Goal: Find specific page/section: Find specific page/section

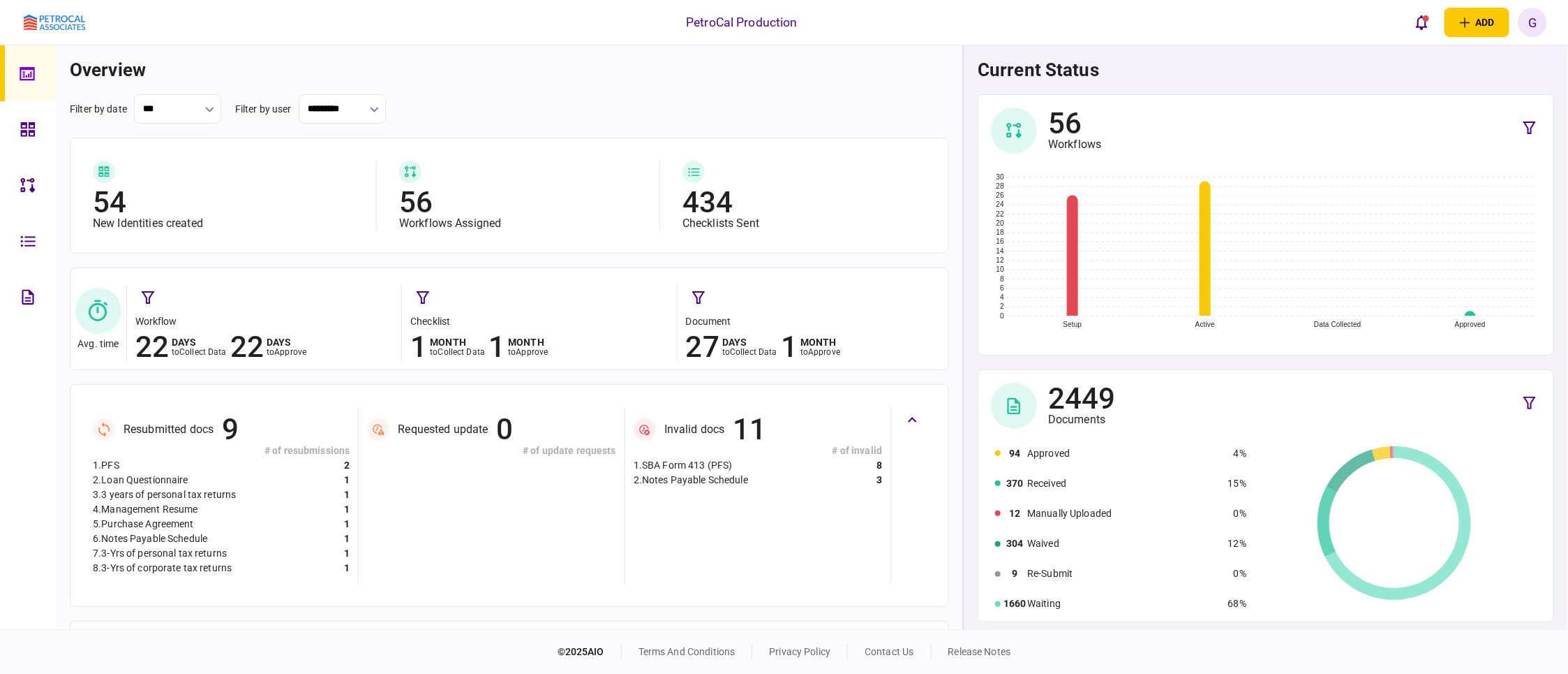
click at [23, 132] on icon at bounding box center [28, 129] width 15 height 16
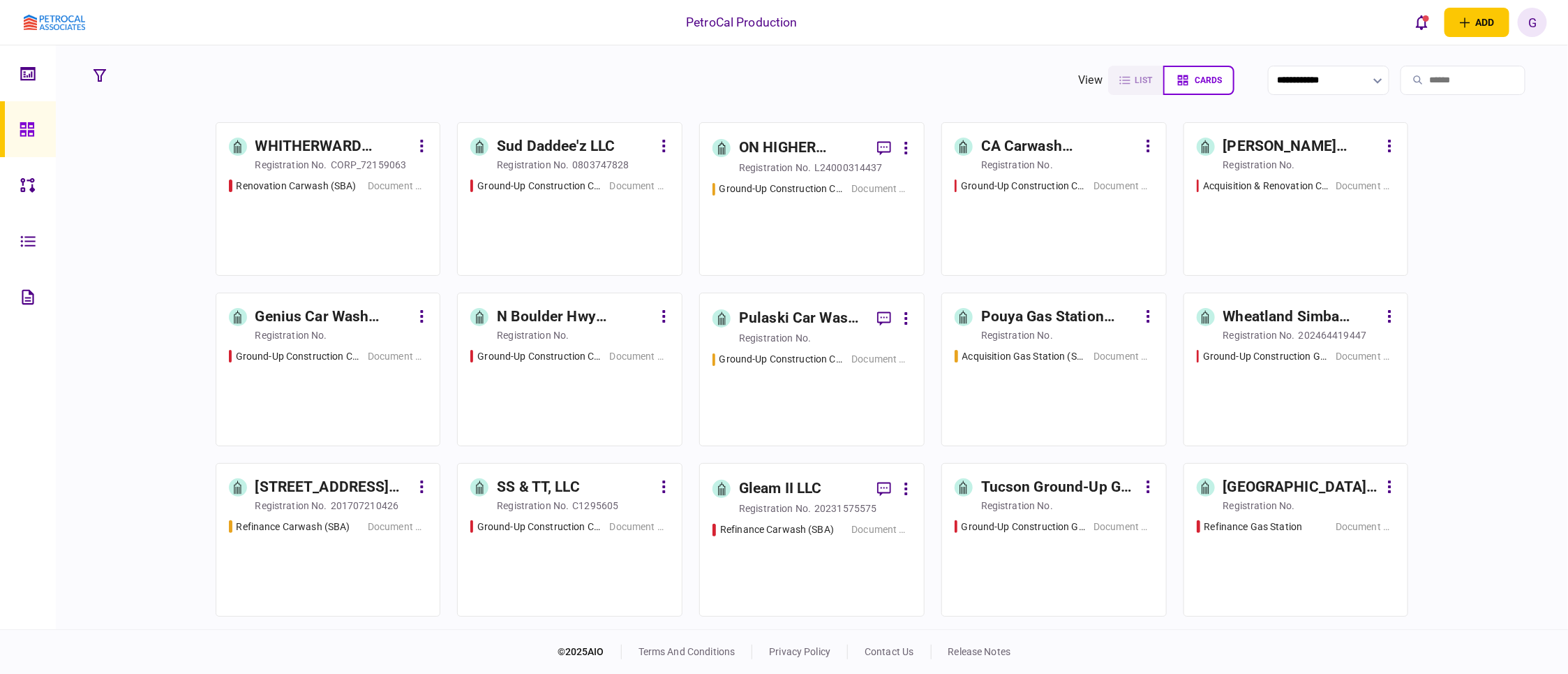
click at [797, 143] on div "ON HIGHER GROUND, LLC" at bounding box center [802, 147] width 127 height 23
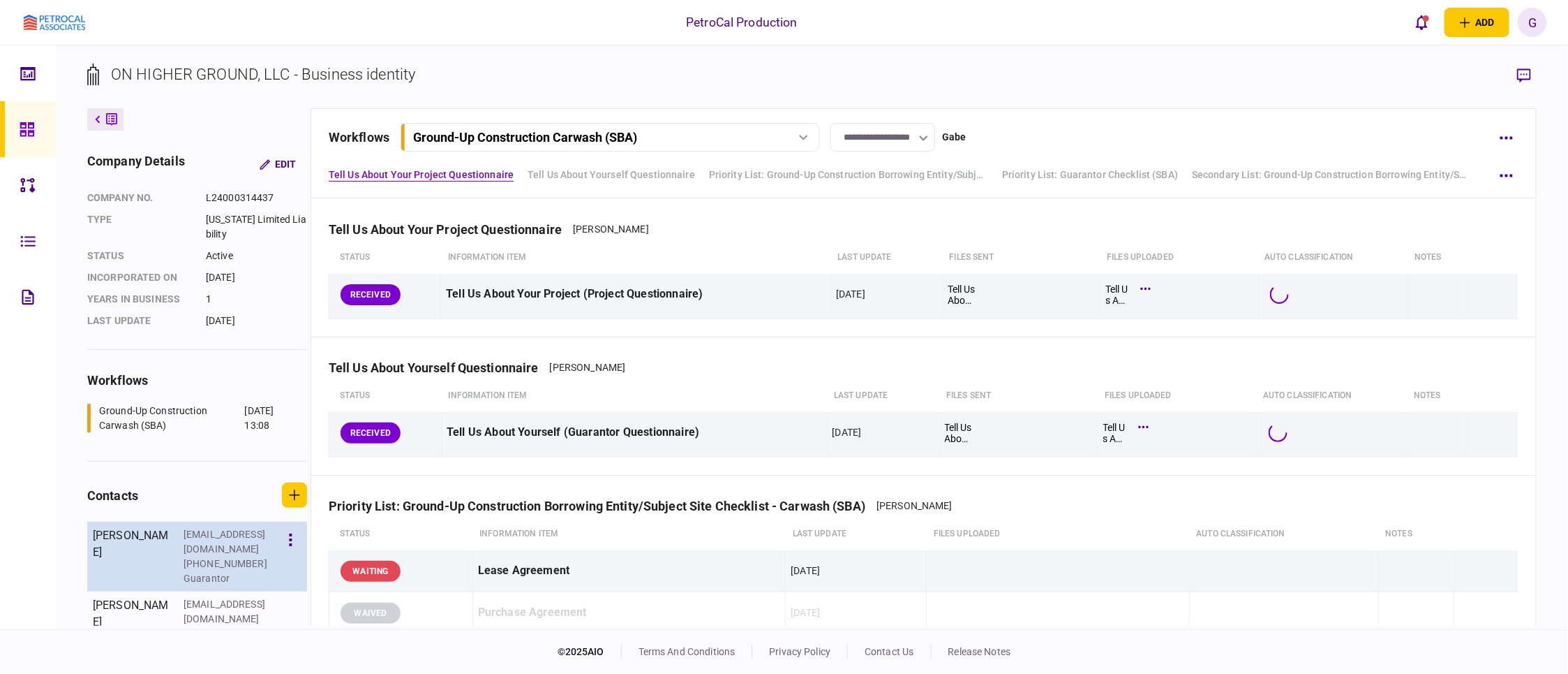
scroll to position [51, 0]
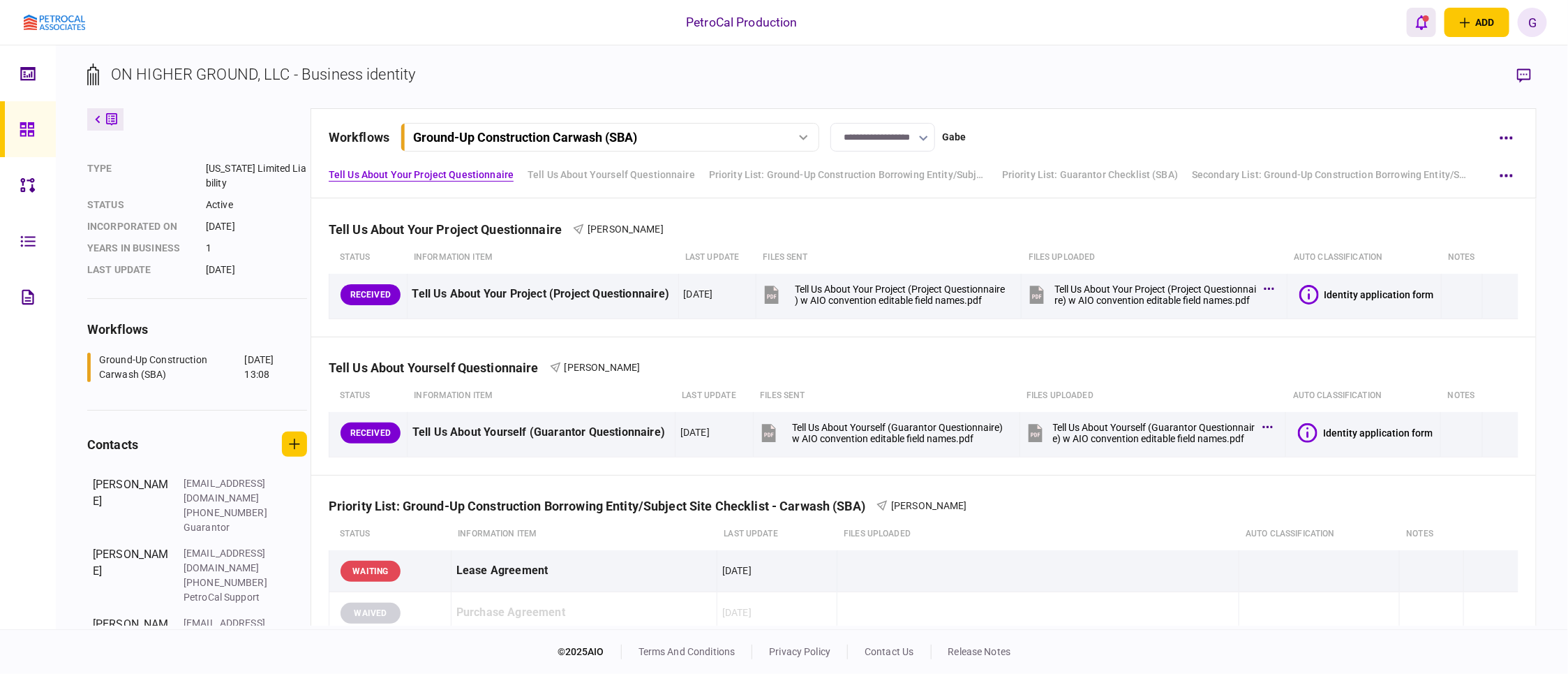
click at [1417, 33] on button "open notifications list" at bounding box center [1421, 22] width 29 height 29
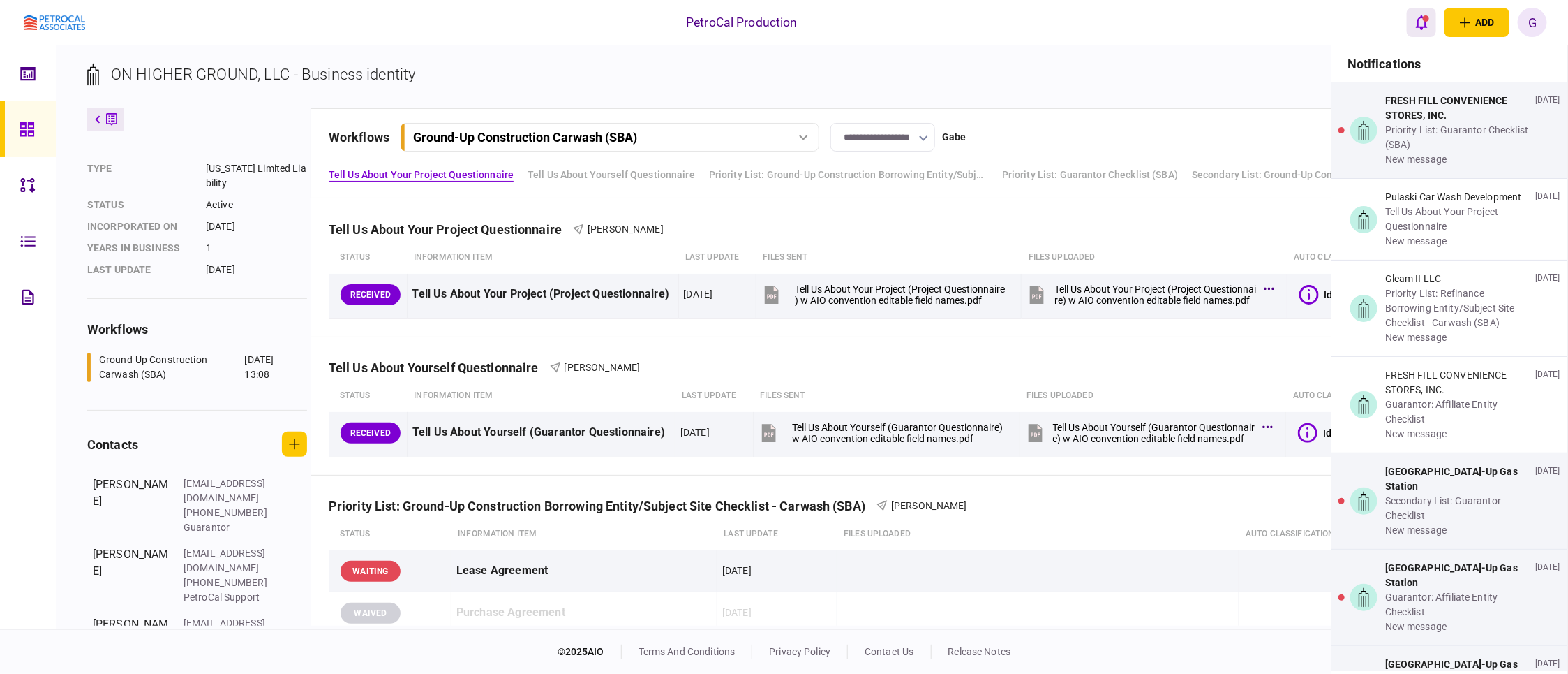
click at [1429, 11] on button "open notifications list" at bounding box center [1421, 22] width 29 height 29
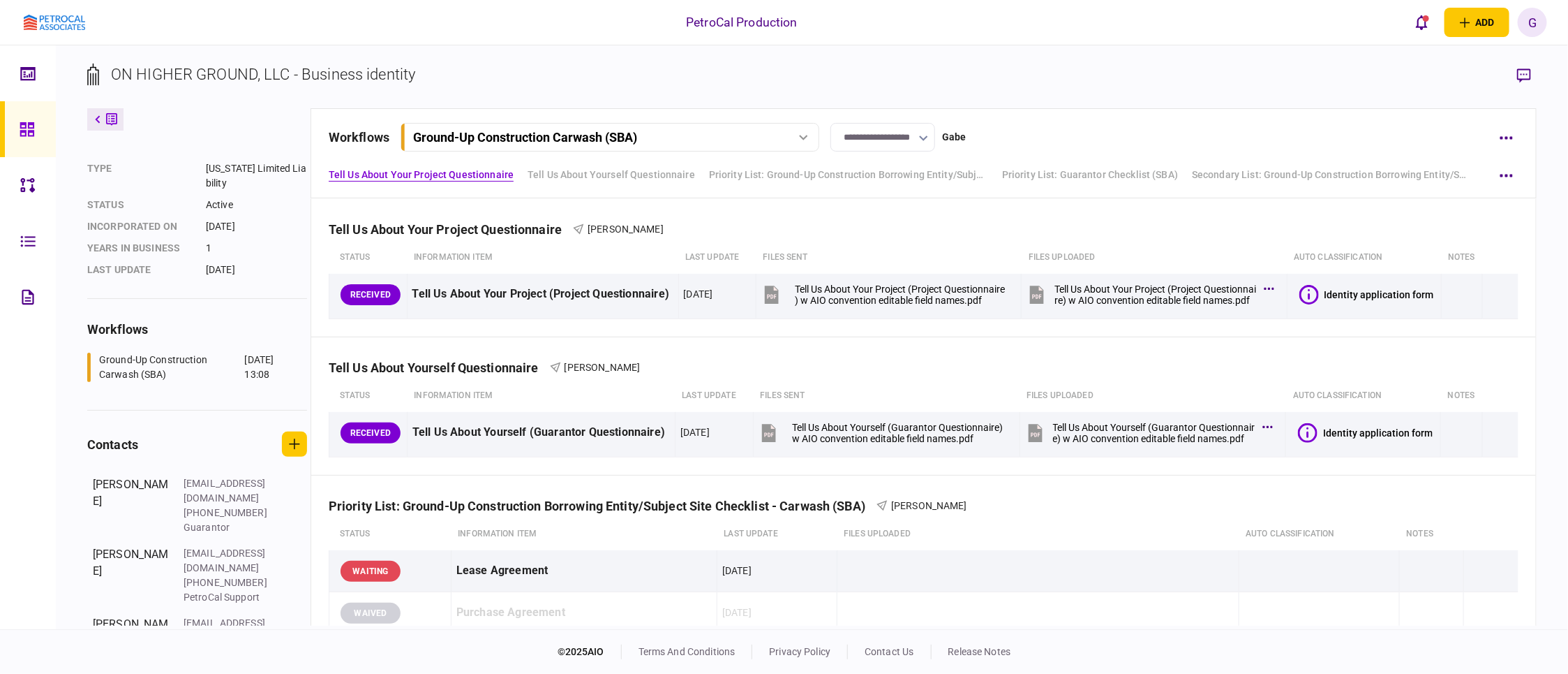
click at [1202, 85] on section "ON HIGHER GROUND, LLC - Business identity" at bounding box center [812, 85] width 1449 height 45
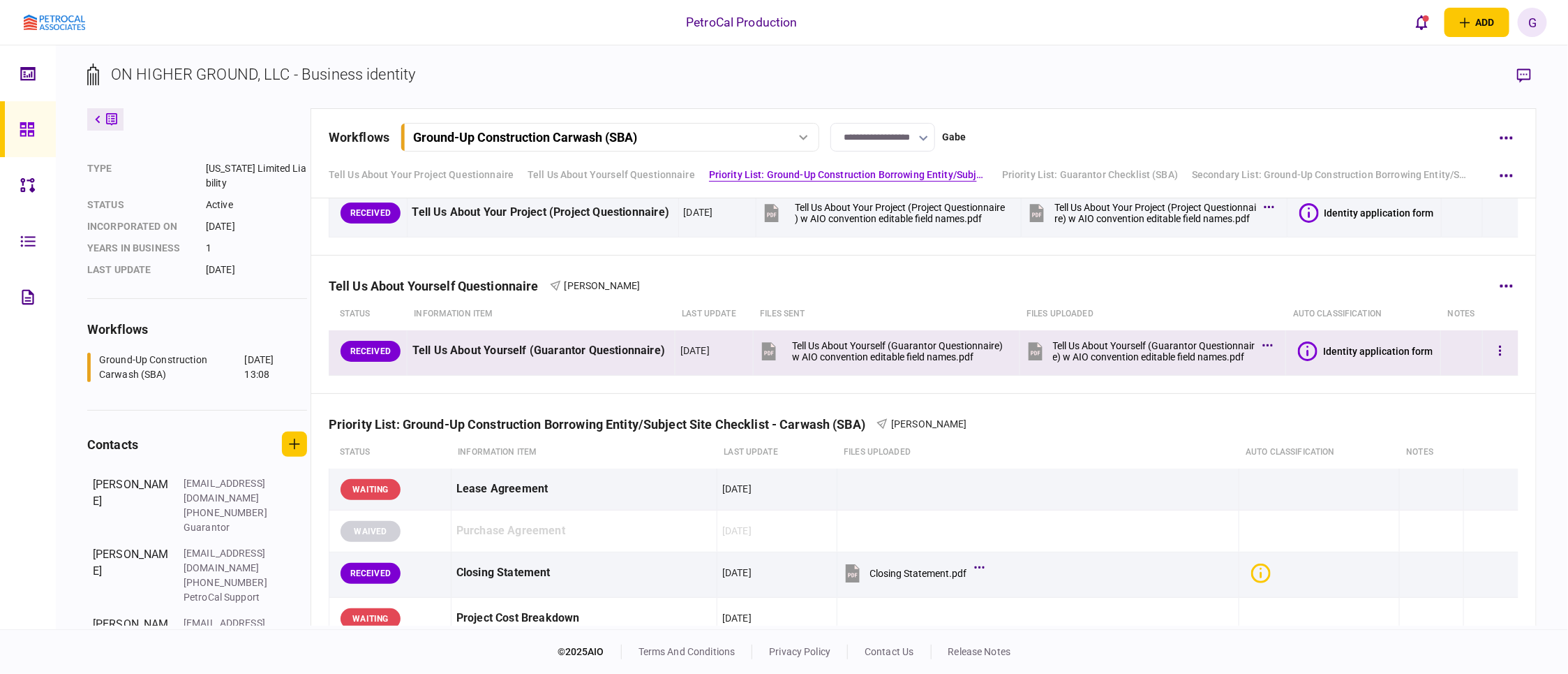
scroll to position [0, 0]
